Goal: Transaction & Acquisition: Purchase product/service

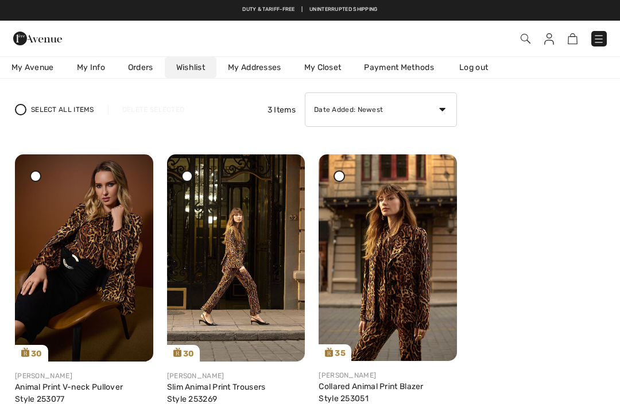
scroll to position [77, 0]
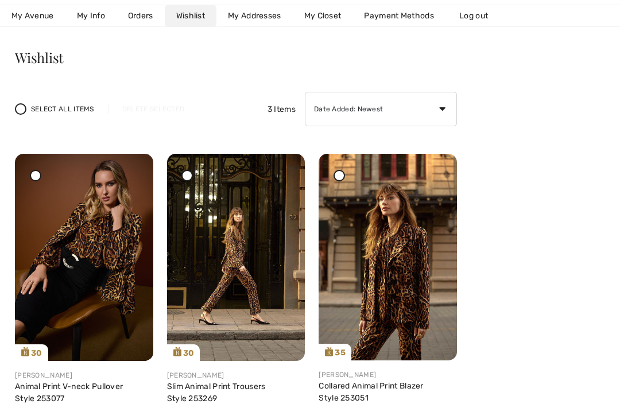
click at [29, 115] on div "Select All Items Delete Selected 3 Items Date Added: Newest Date Added: Oldest …" at bounding box center [236, 109] width 442 height 34
click at [22, 114] on span at bounding box center [20, 108] width 11 height 11
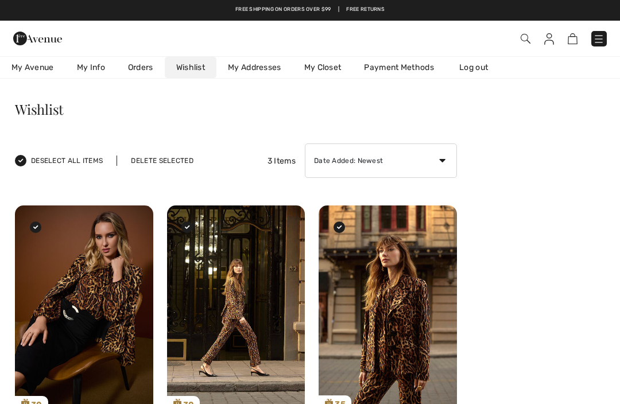
scroll to position [25, 0]
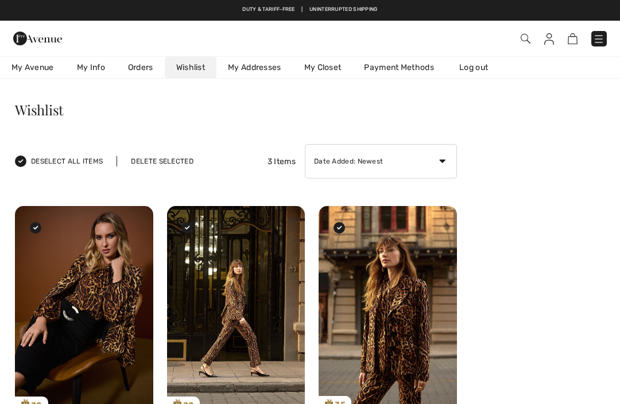
click at [22, 162] on icon at bounding box center [20, 161] width 5 height 5
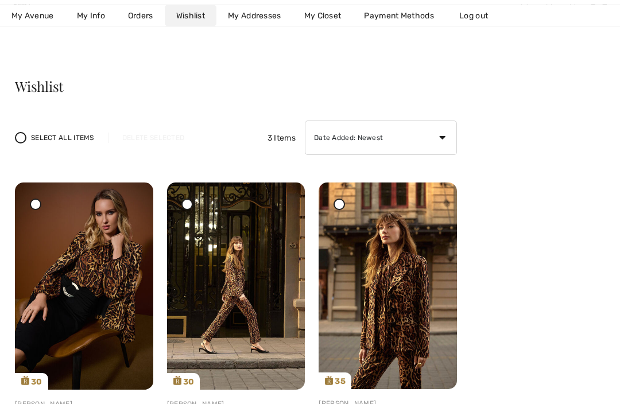
scroll to position [49, 0]
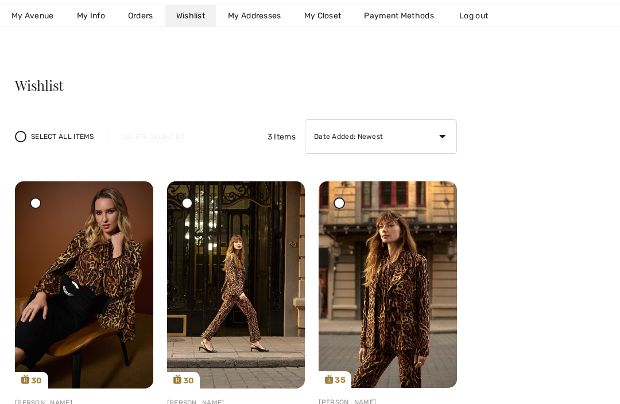
click at [409, 300] on img at bounding box center [388, 284] width 138 height 207
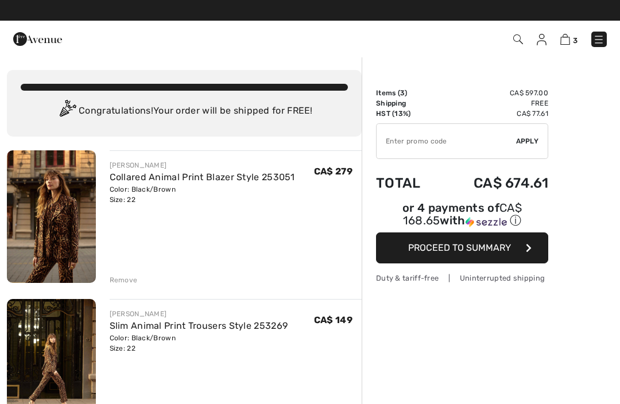
click at [179, 194] on div "Color: Black/Brown Size: 22" at bounding box center [202, 194] width 185 height 21
click at [172, 189] on div "Color: Black/Brown Size: 22" at bounding box center [202, 194] width 185 height 21
click at [171, 236] on div "[PERSON_NAME] Collared Animal Print Blazer Style 253051 Color: Black/Brown Size…" at bounding box center [236, 217] width 253 height 135
click at [166, 172] on link "Collared Animal Print Blazer Style 253051" at bounding box center [202, 177] width 185 height 11
click at [61, 210] on img at bounding box center [51, 216] width 89 height 133
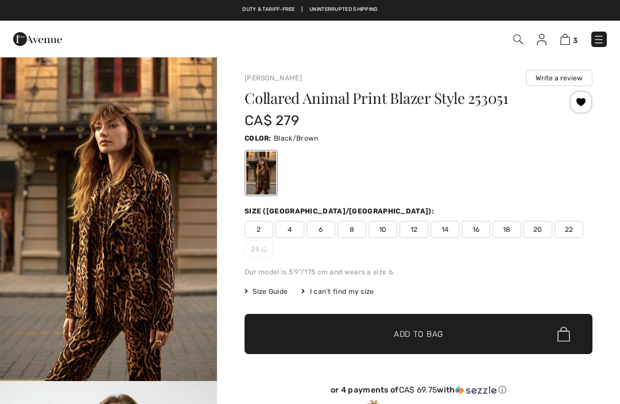
checkbox input "true"
click at [561, 36] on img at bounding box center [565, 39] width 10 height 11
